Goal: Task Accomplishment & Management: Manage account settings

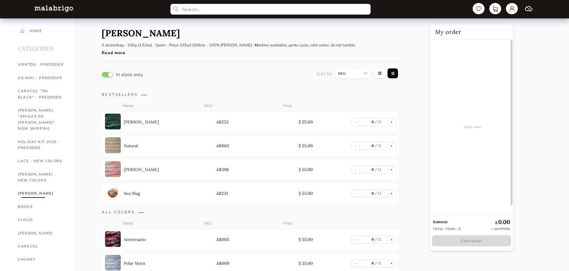
select select "SKU"
click at [532, 3] on nav at bounding box center [285, 9] width 512 height 18
click at [527, 10] on link at bounding box center [528, 8] width 13 height 12
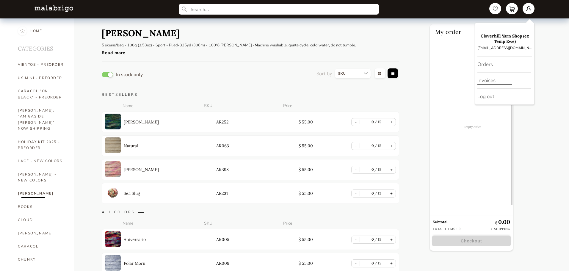
click at [483, 85] on div "Invoices" at bounding box center [504, 81] width 54 height 16
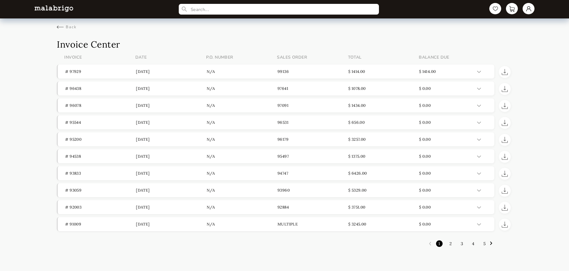
click at [507, 71] on img at bounding box center [505, 72] width 6 height 6
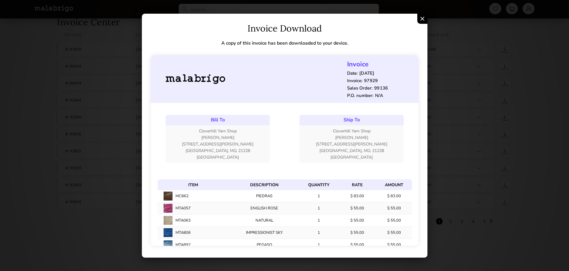
scroll to position [39, 0]
drag, startPoint x: 303, startPoint y: 124, endPoint x: 302, endPoint y: 130, distance: 6.0
drag, startPoint x: 302, startPoint y: 130, endPoint x: 291, endPoint y: 96, distance: 35.6
click at [291, 96] on div "Cloverhill Yarn Shop [PERSON_NAME] [STREET_ADDRESS][PERSON_NAME] [GEOGRAPHIC_DA…" at bounding box center [342, 89] width 104 height 38
